Goal: Navigation & Orientation: Find specific page/section

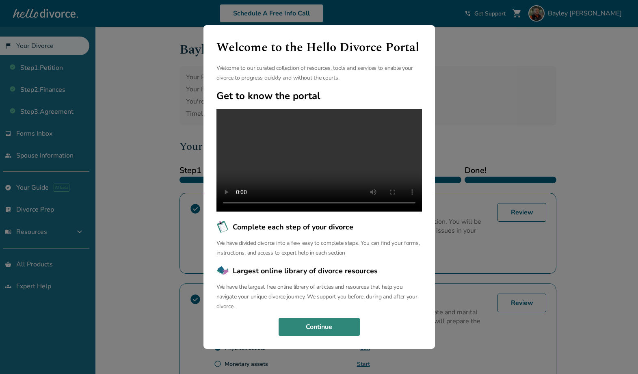
click at [351, 336] on button "Continue" at bounding box center [319, 327] width 81 height 18
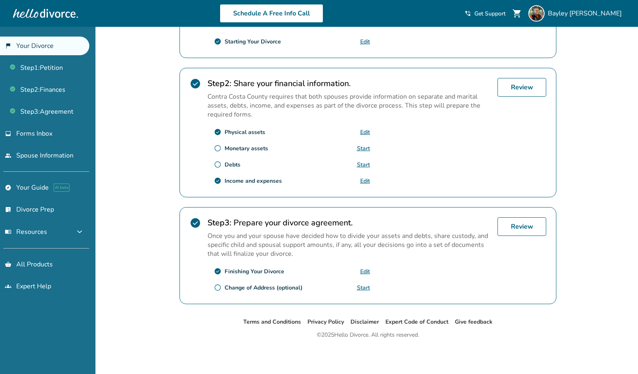
scroll to position [214, 0]
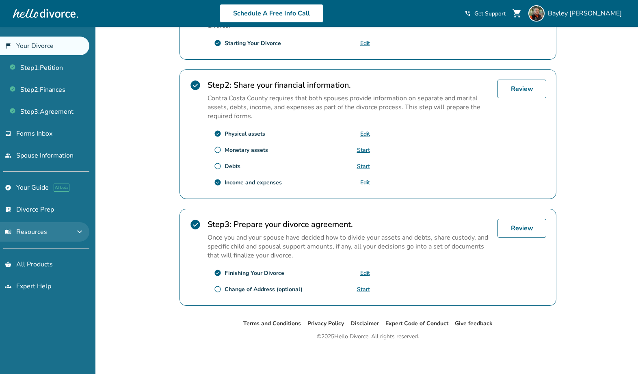
click at [27, 233] on span "menu_book Resources" at bounding box center [26, 231] width 42 height 9
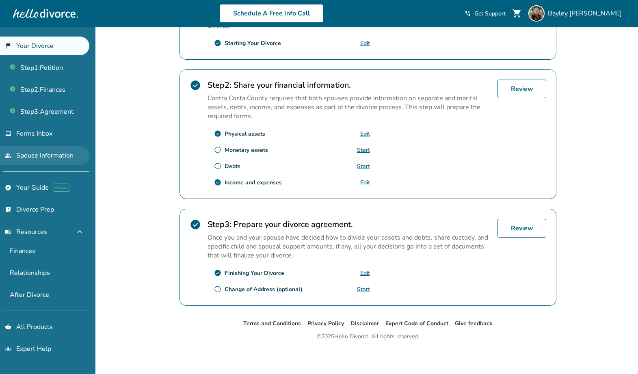
click at [46, 163] on link "people Spouse Information" at bounding box center [44, 155] width 89 height 19
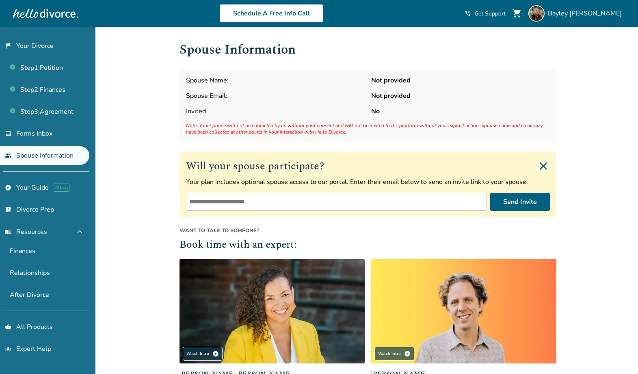
click at [602, 17] on span "[PERSON_NAME]" at bounding box center [586, 13] width 77 height 9
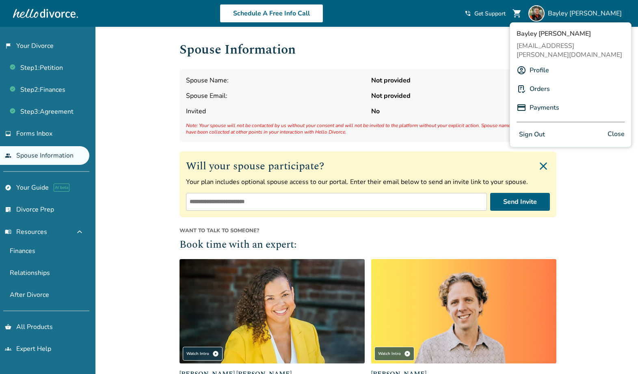
click at [534, 63] on link "Profile" at bounding box center [539, 70] width 19 height 15
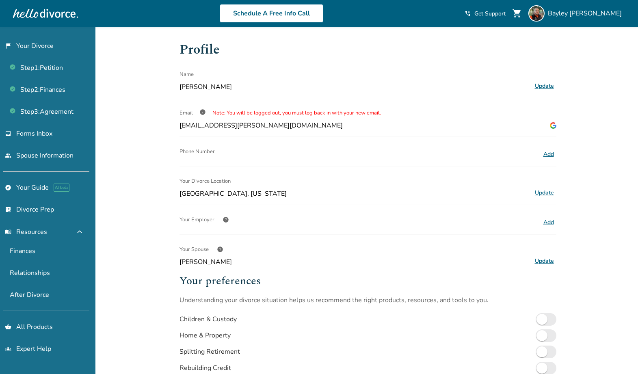
click at [277, 57] on h1 "Profile" at bounding box center [368, 50] width 377 height 20
